Goal: Task Accomplishment & Management: Complete application form

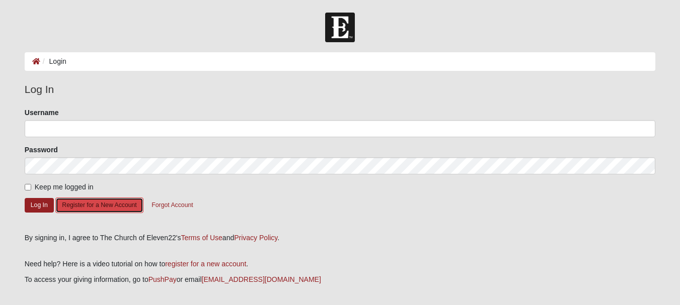
click at [99, 207] on button "Register for a New Account" at bounding box center [99, 206] width 88 height 16
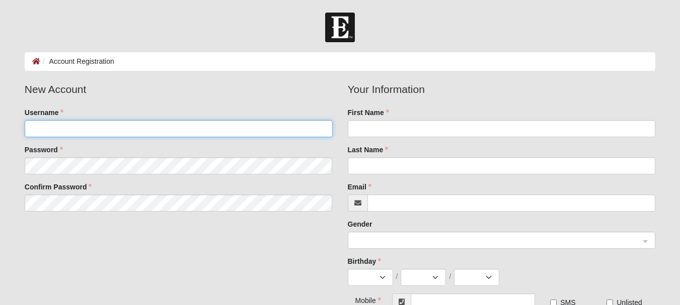
click at [96, 131] on input "Username" at bounding box center [179, 128] width 308 height 17
type input "taperrigo51"
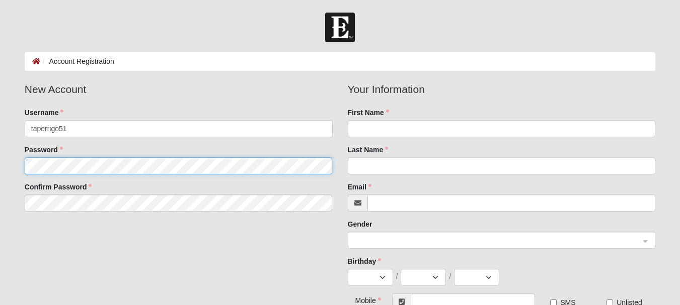
click at [93, 162] on fieldset "New Account Username taperrigo51 Password Confirm Password" at bounding box center [178, 151] width 323 height 138
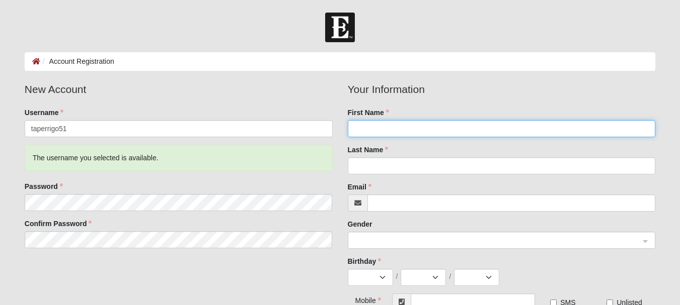
click at [374, 129] on input "First Name" at bounding box center [502, 128] width 308 height 17
type input "TERRY"
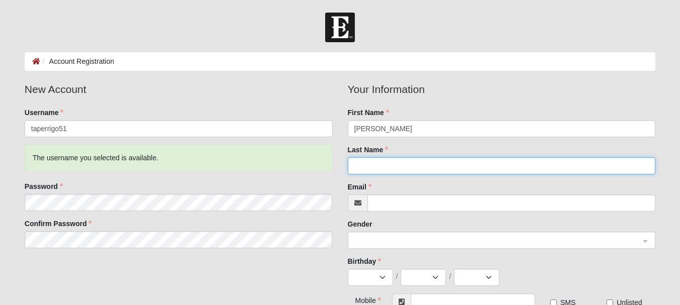
type input "PERRIGO"
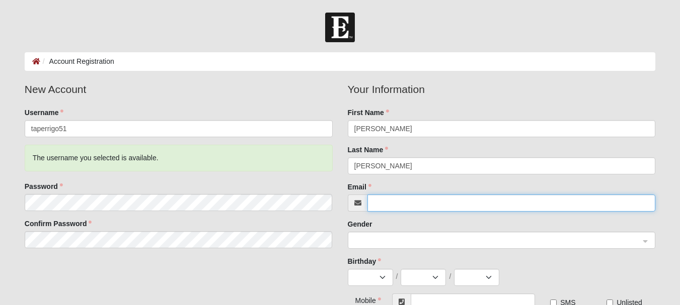
type input "[EMAIL_ADDRESS][DOMAIN_NAME]"
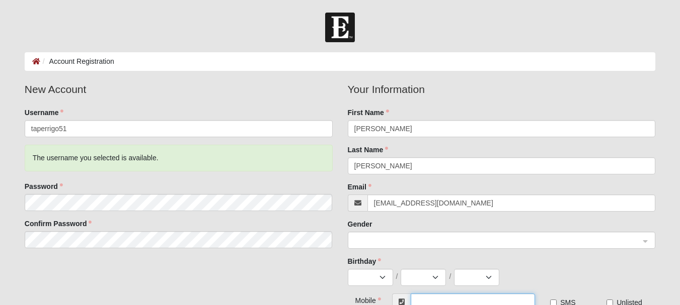
type input "[PHONE_NUMBER]"
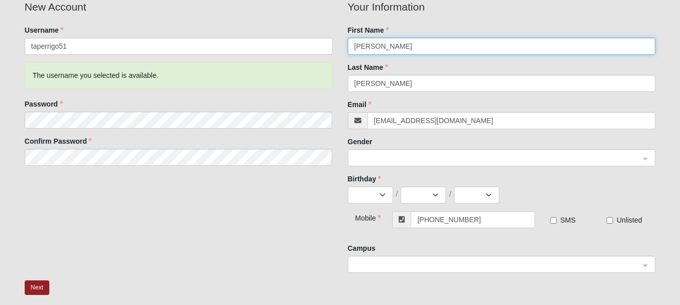
scroll to position [101, 0]
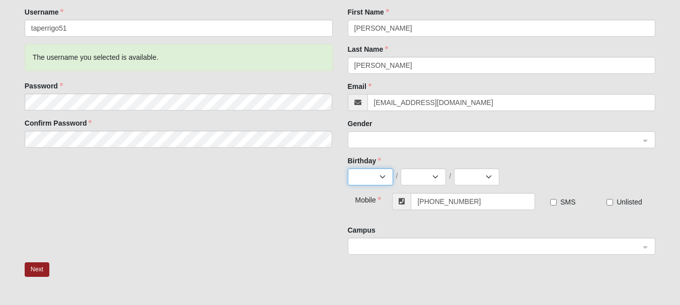
click at [386, 179] on select "Jan Feb Mar Apr May Jun Jul Aug Sep Oct Nov Dec" at bounding box center [370, 177] width 45 height 17
select select "5"
click at [348, 169] on select "Jan Feb Mar Apr May Jun Jul Aug Sep Oct Nov Dec" at bounding box center [370, 177] width 45 height 17
click at [432, 180] on select "1 2 3 4 5 6 7 8 9 10 11 12 13 14 15 16 17 18 19 20 21 22 23 24 25 26 27 28 29 3…" at bounding box center [422, 177] width 45 height 17
select select "6"
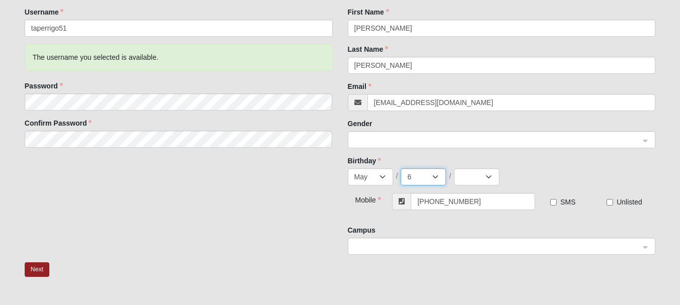
click at [400, 169] on select "1 2 3 4 5 6 7 8 9 10 11 12 13 14 15 16 17 18 19 20 21 22 23 24 25 26 27 28 29 3…" at bounding box center [422, 177] width 45 height 17
click at [487, 178] on select "2025 2024 2023 2022 2021 2020 2019 2018 2017 2016 2015 2014 2013 2012 2011 2010…" at bounding box center [476, 177] width 45 height 17
click at [488, 173] on select "2025 2024 2023 2022 2021 2020 2019 2018 2017 2016 2015 2014 2013 2012 2011 2010…" at bounding box center [476, 177] width 45 height 17
select select "1951"
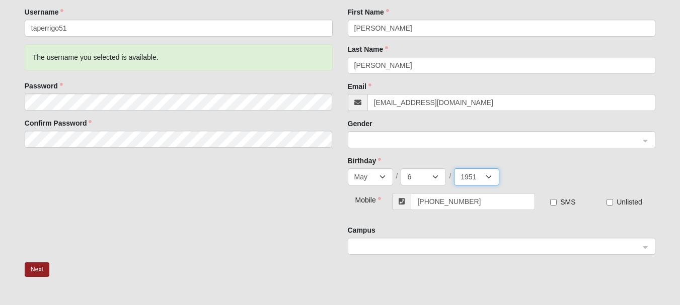
click at [454, 169] on select "2025 2024 2023 2022 2021 2020 2019 2018 2017 2016 2015 2014 2013 2012 2011 2010…" at bounding box center [476, 177] width 45 height 17
click at [646, 246] on div at bounding box center [501, 246] width 307 height 17
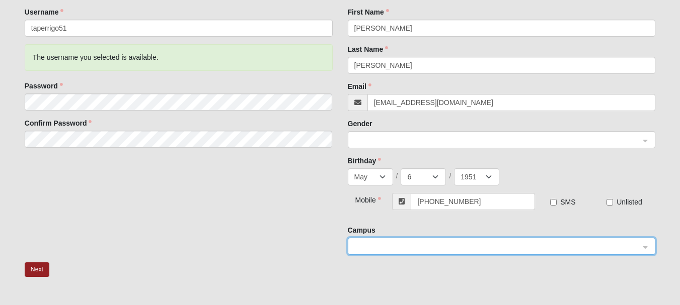
click at [259, 219] on div "New Account Username taperrigo51 The username you selected is available. Passwo…" at bounding box center [340, 122] width 646 height 282
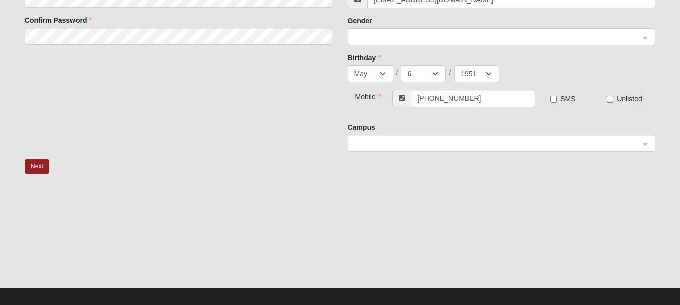
scroll to position [212, 0]
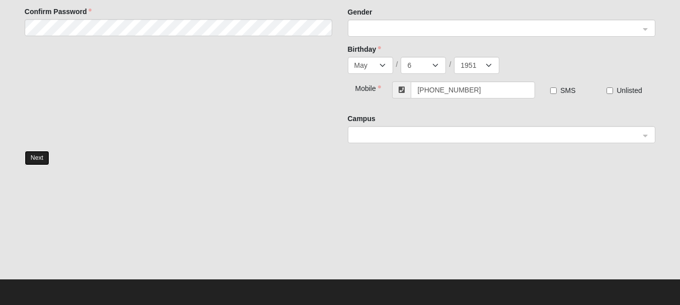
click at [38, 157] on button "Next" at bounding box center [37, 158] width 25 height 15
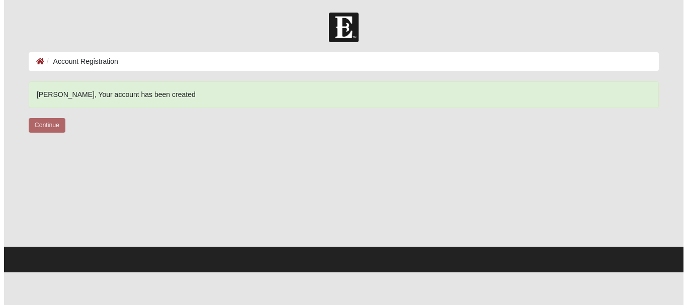
scroll to position [0, 0]
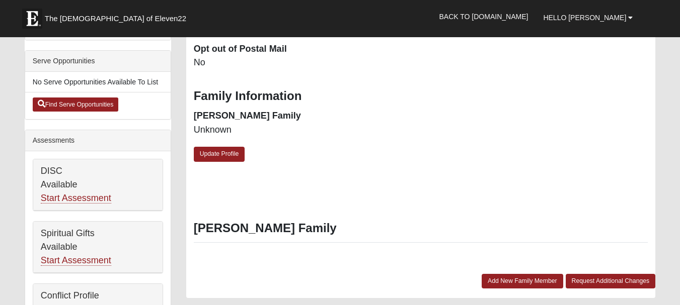
scroll to position [302, 0]
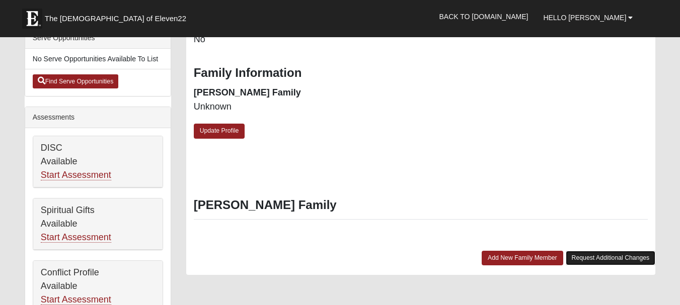
click at [595, 261] on link "Request Additional Changes" at bounding box center [611, 258] width 90 height 15
